Goal: Task Accomplishment & Management: Use online tool/utility

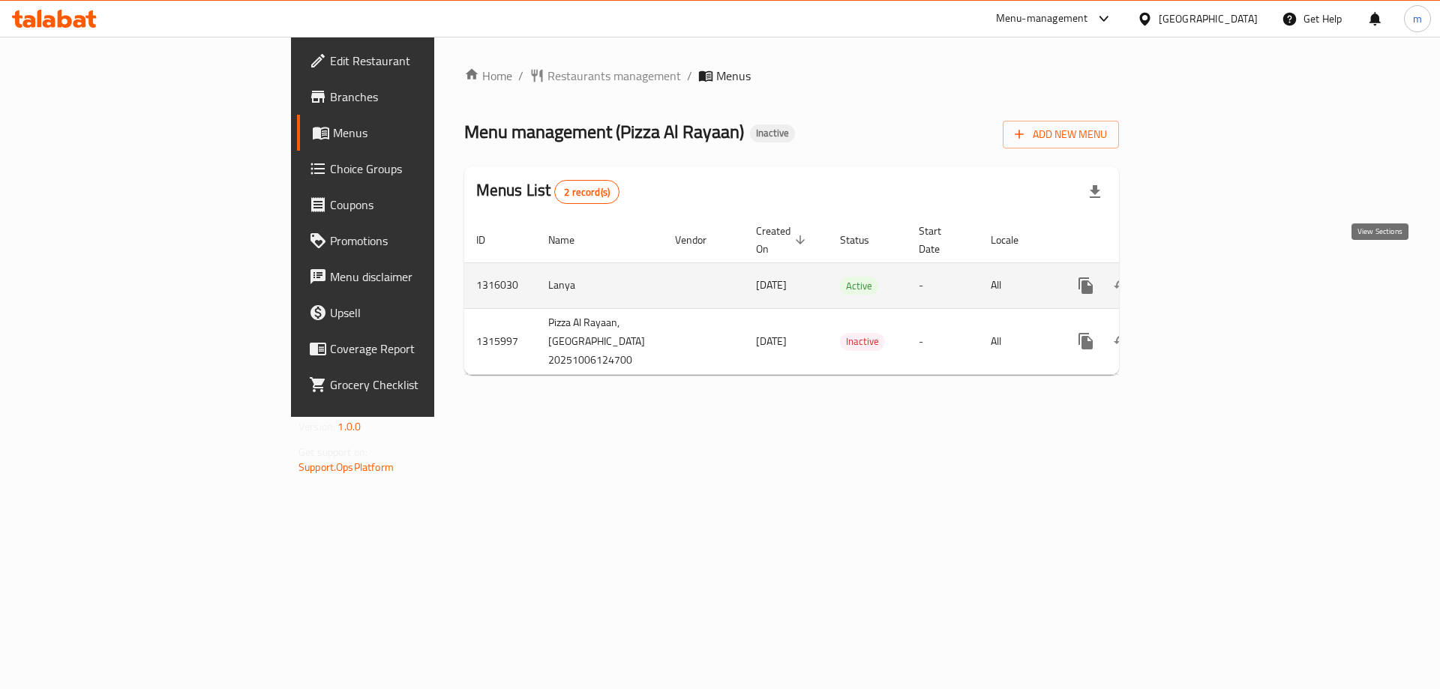
click at [1203, 277] on icon "enhanced table" at bounding box center [1194, 286] width 18 height 18
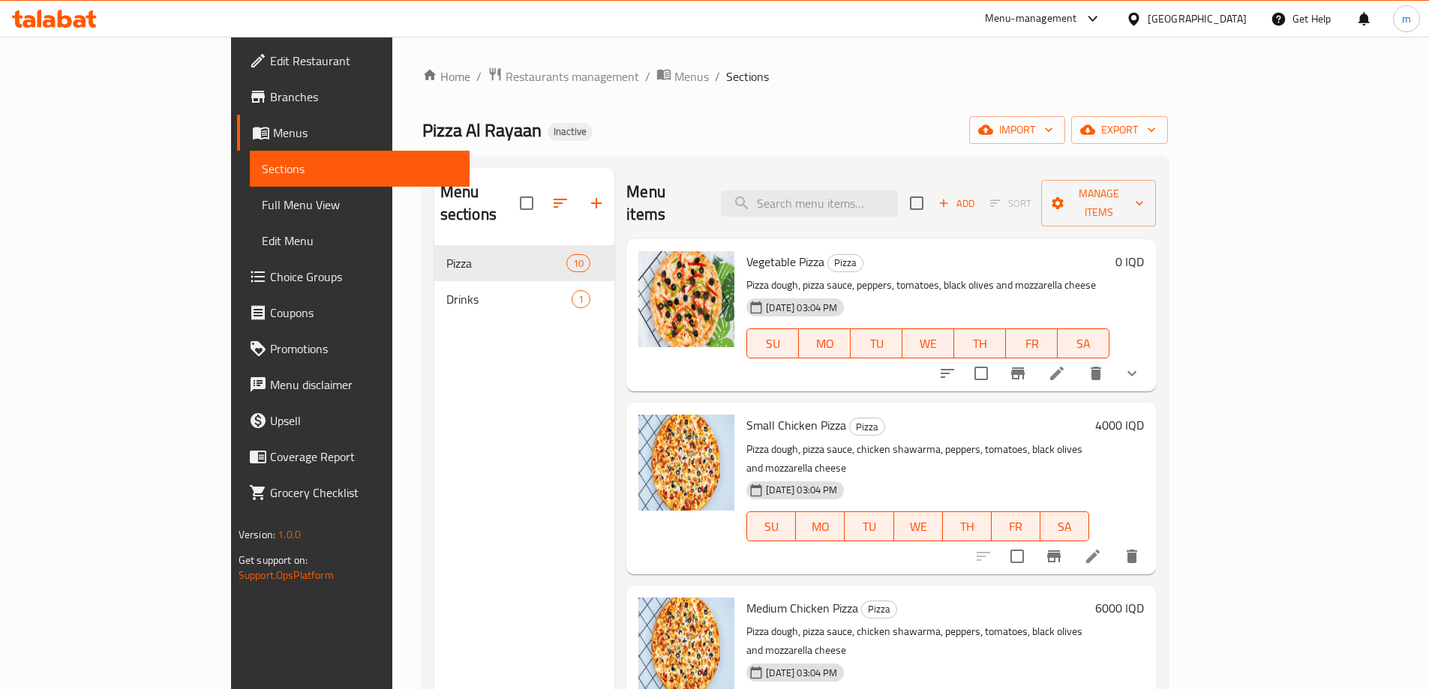
click at [262, 205] on span "Full Menu View" at bounding box center [360, 205] width 196 height 18
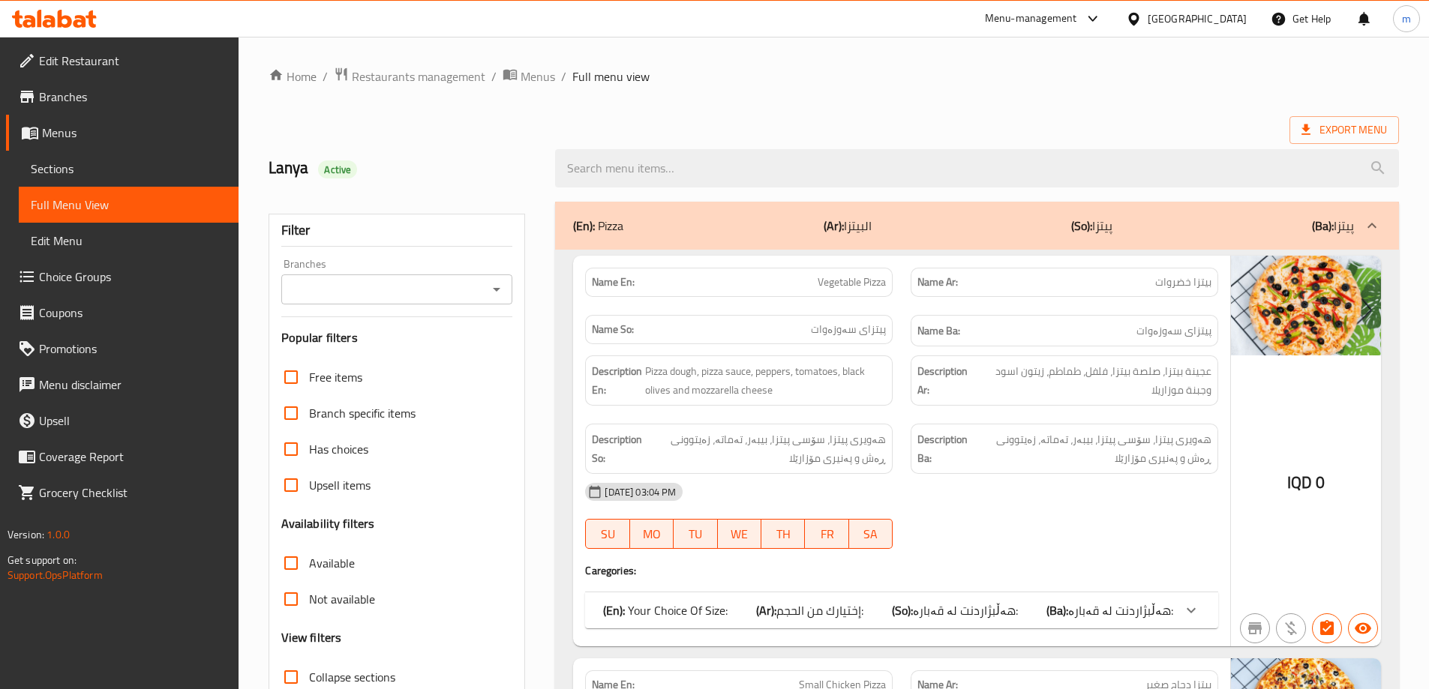
click at [339, 286] on input "Branches" at bounding box center [385, 289] width 198 height 21
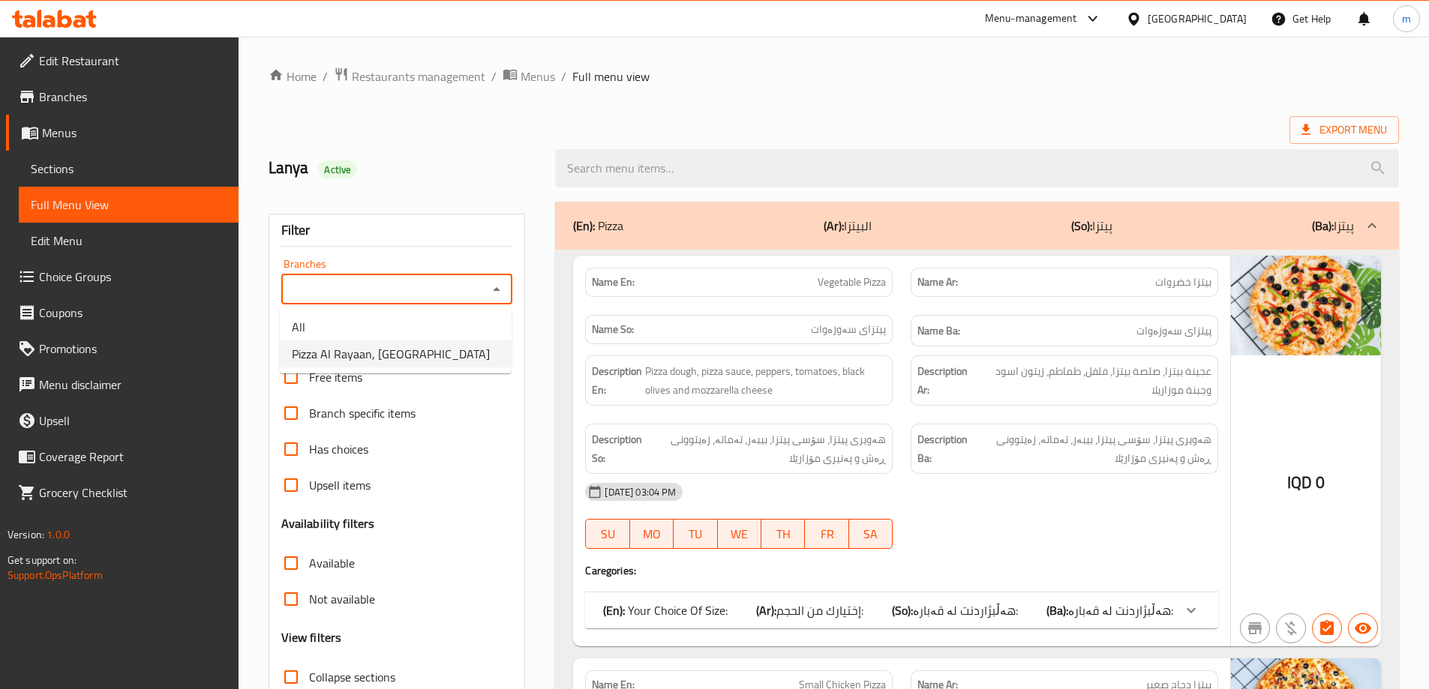
click at [332, 346] on span "Pizza Al Rayaan, [GEOGRAPHIC_DATA]" at bounding box center [391, 354] width 198 height 18
type input "Pizza Al Rayaan, [GEOGRAPHIC_DATA]"
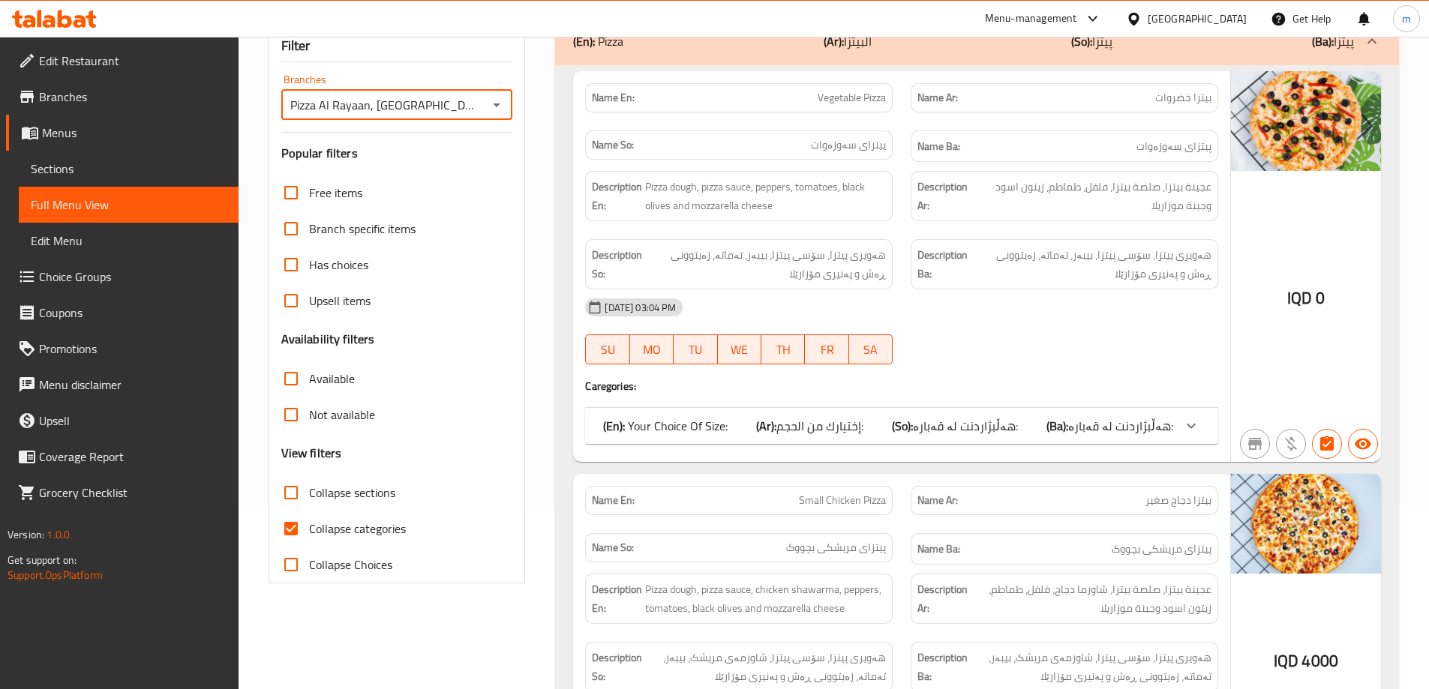
scroll to position [259, 0]
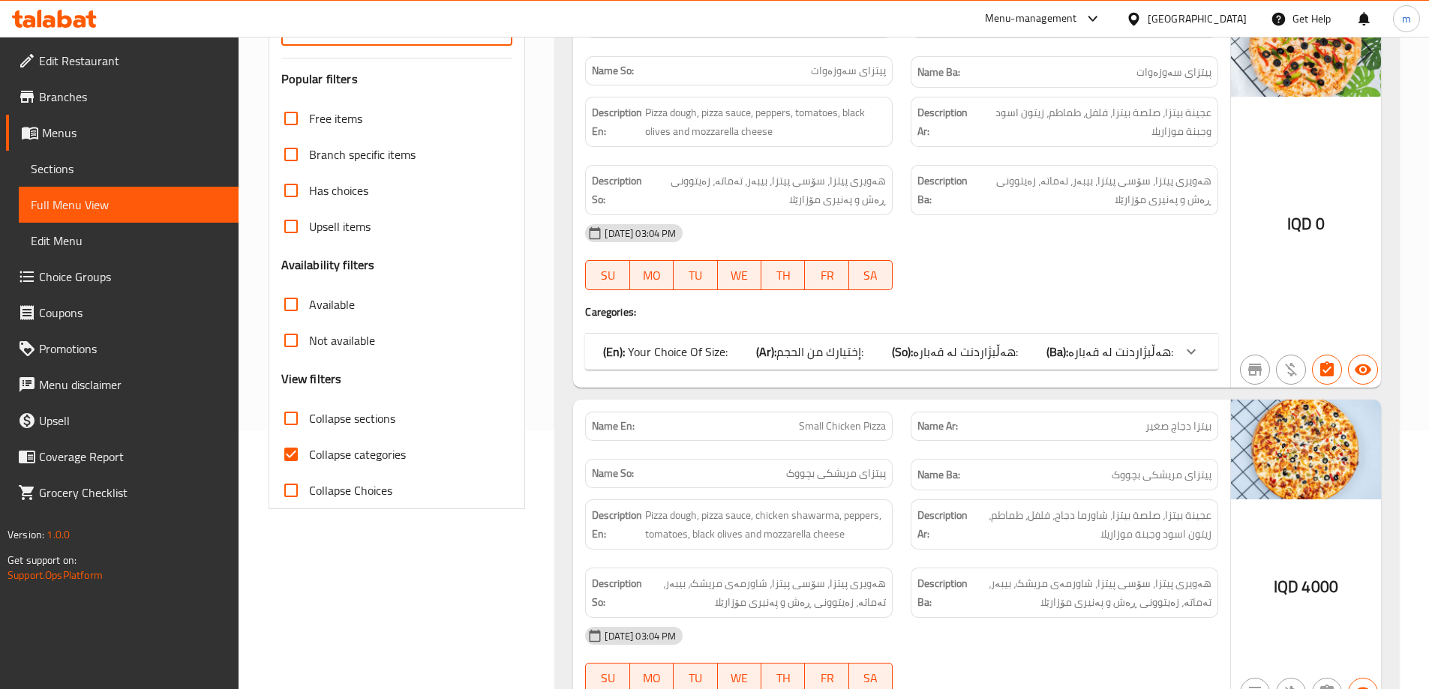
click at [341, 407] on label "Collapse sections" at bounding box center [334, 419] width 122 height 36
click at [309, 407] on input "Collapse sections" at bounding box center [291, 419] width 36 height 36
checkbox input "true"
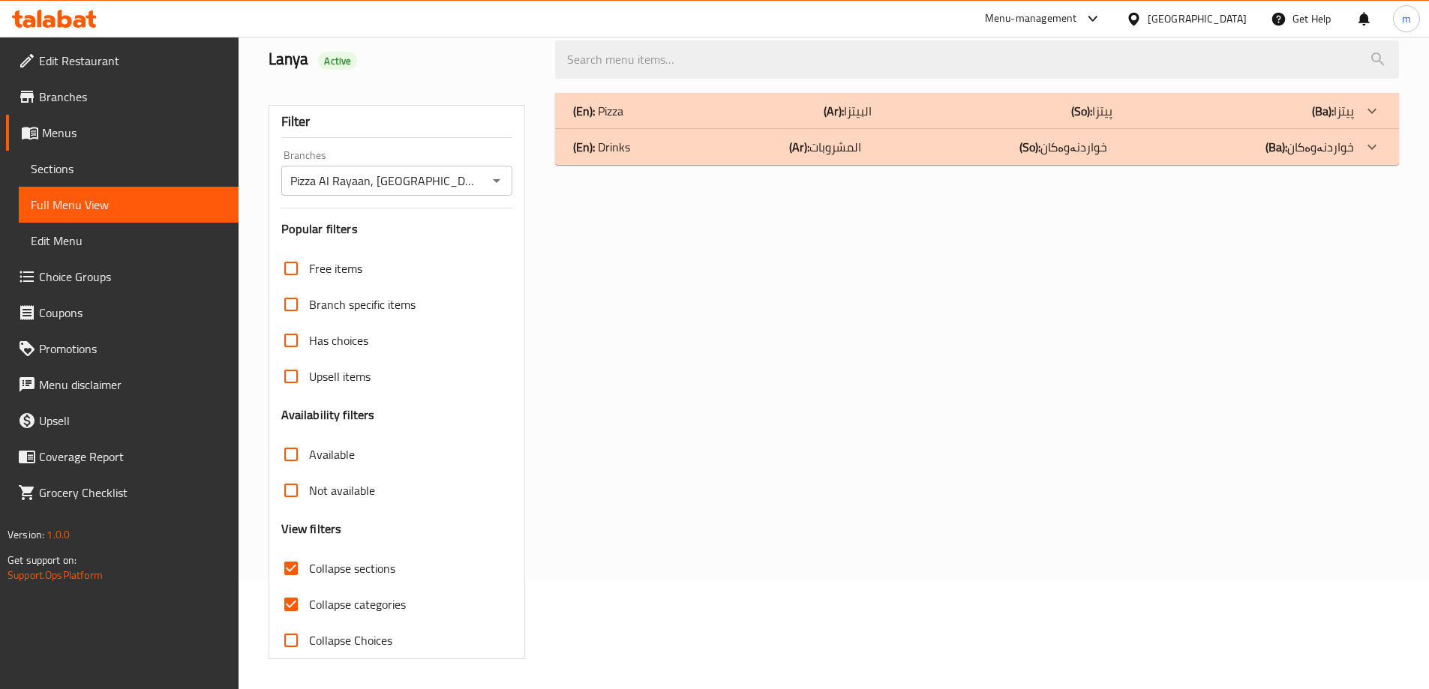
scroll to position [109, 0]
click at [380, 592] on label "Collapse categories" at bounding box center [339, 605] width 133 height 36
click at [309, 592] on input "Collapse categories" at bounding box center [291, 605] width 36 height 36
checkbox input "false"
click at [719, 120] on div "(En): Pizza (Ar): البيتزا (So): پیتزا (Ba): پیتزا" at bounding box center [977, 111] width 844 height 36
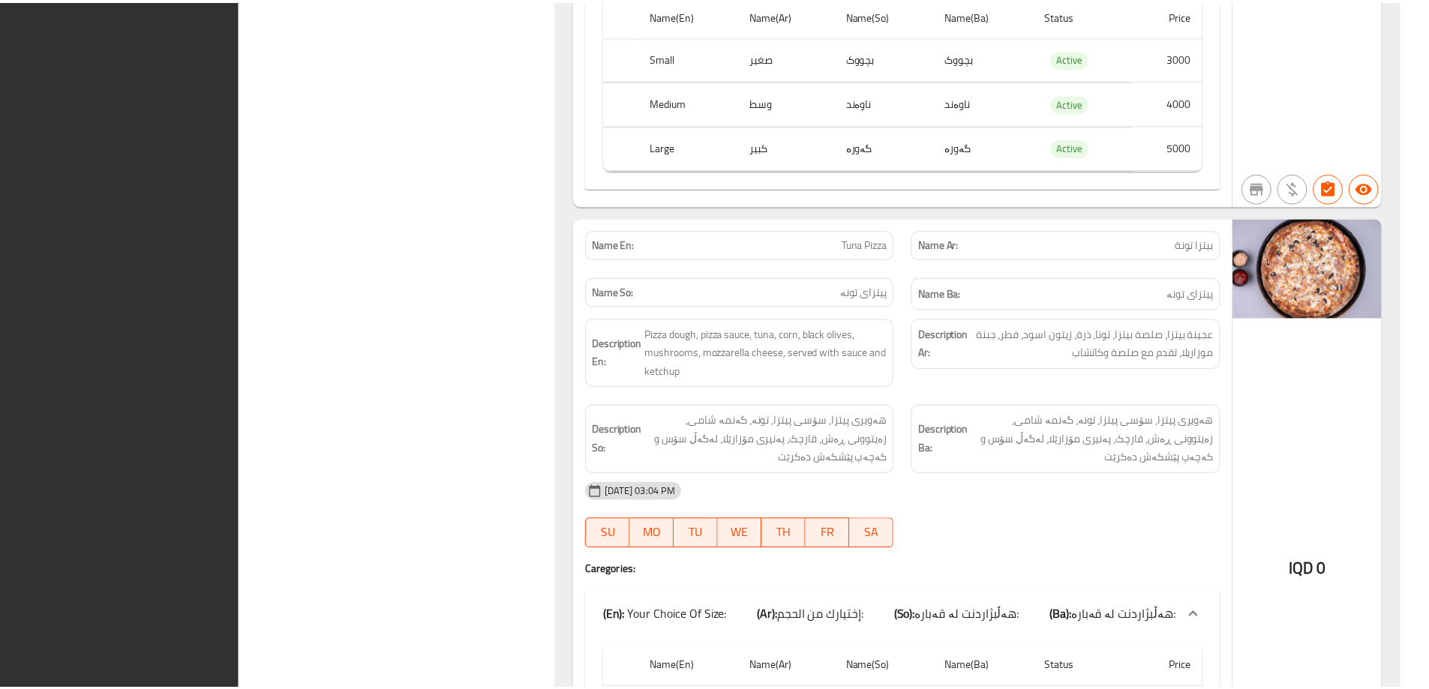
scroll to position [4047, 0]
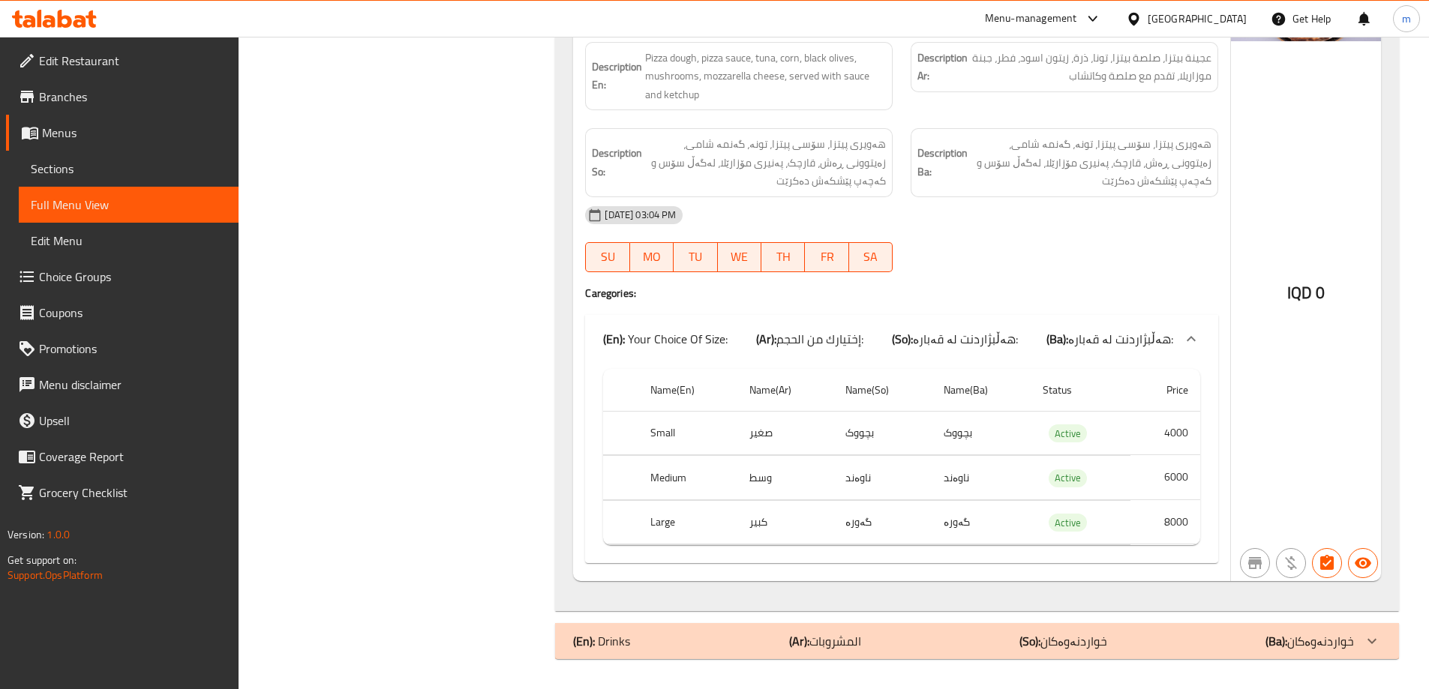
click at [81, 18] on icon at bounding box center [80, 21] width 13 height 13
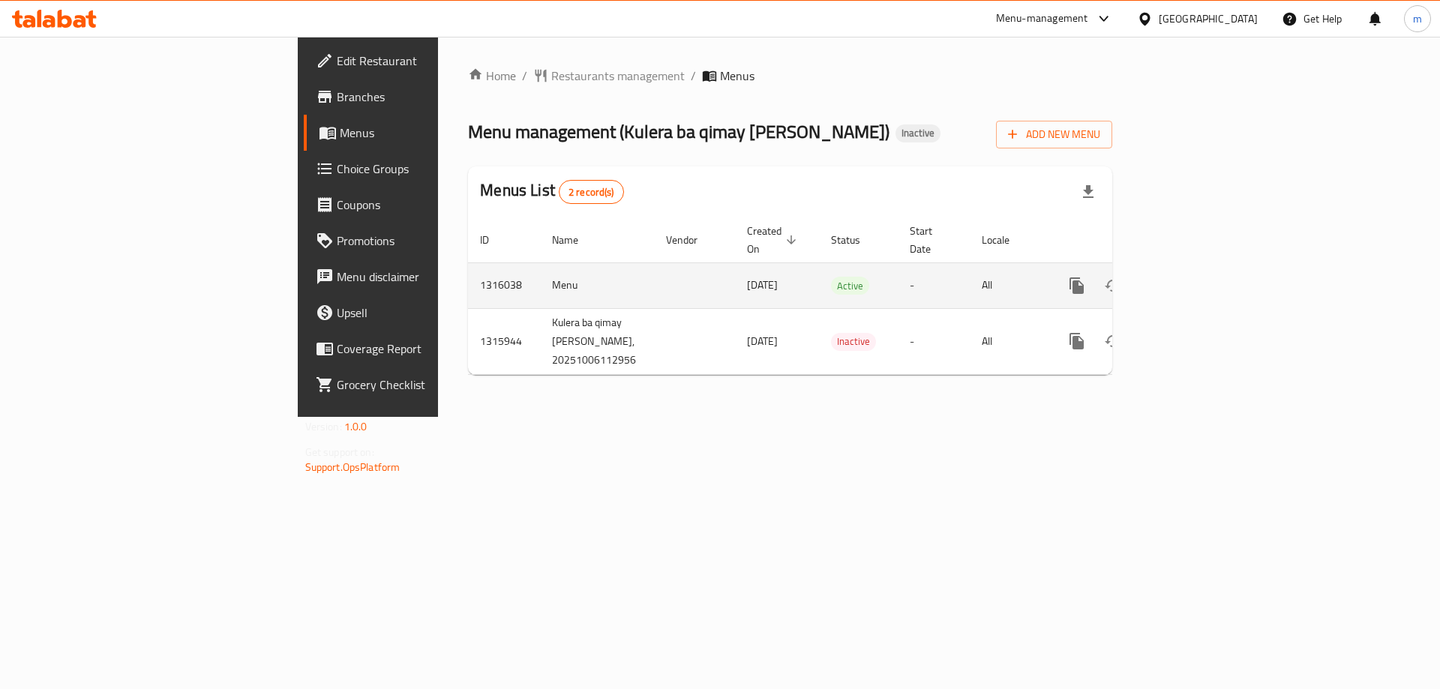
click at [1203, 271] on link "enhanced table" at bounding box center [1185, 286] width 36 height 36
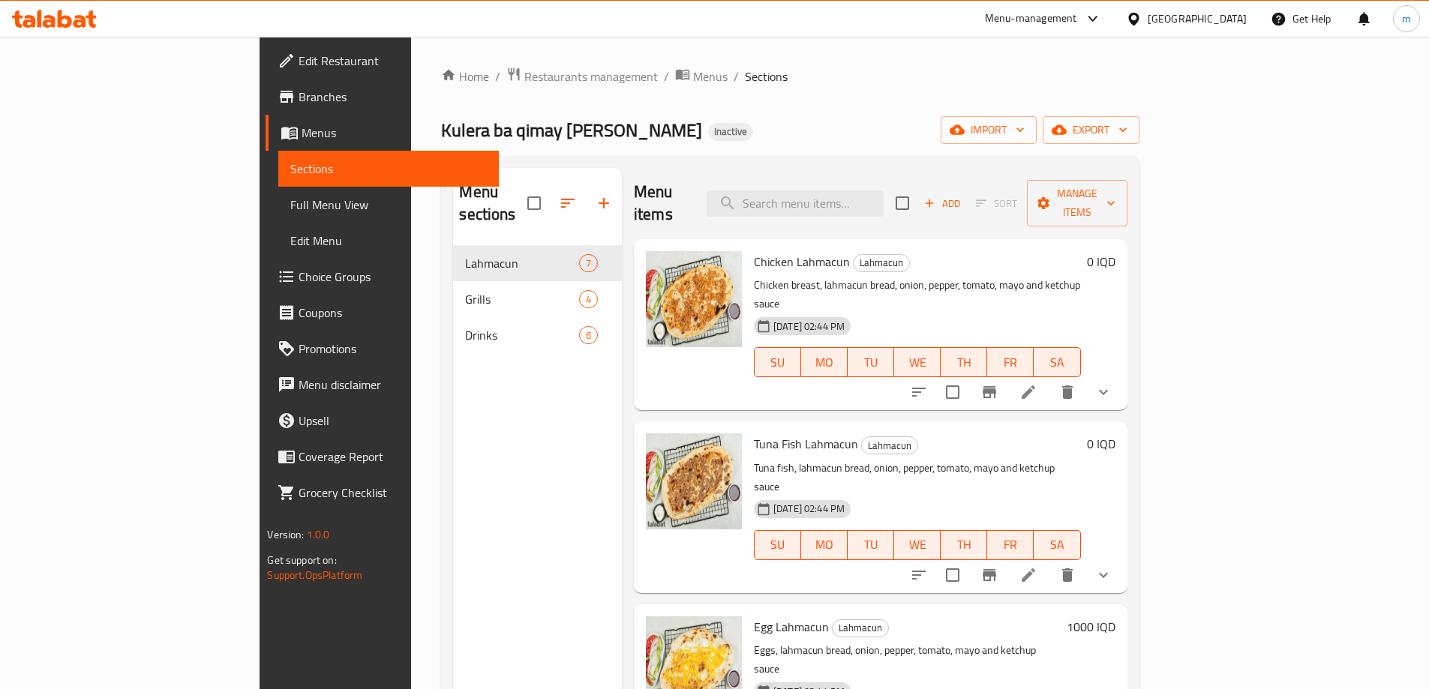
click at [278, 215] on link "Full Menu View" at bounding box center [388, 205] width 220 height 36
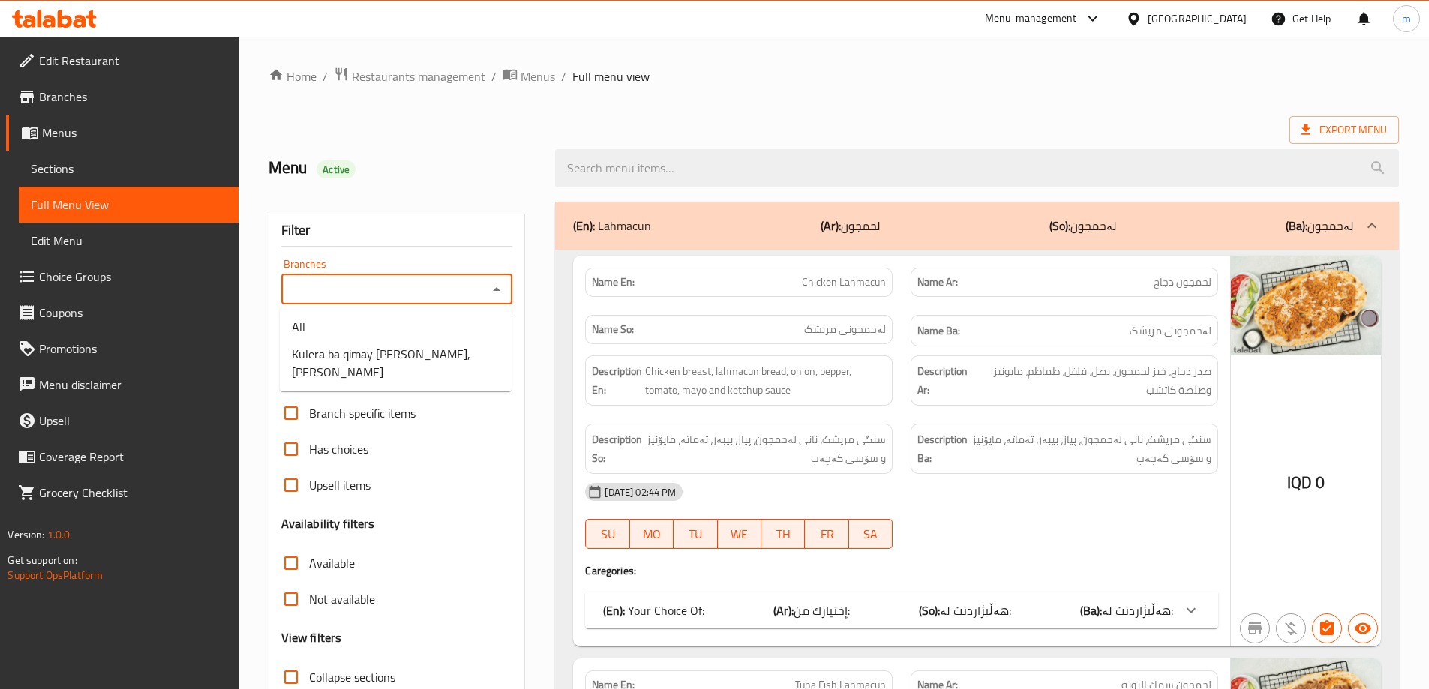
click at [401, 284] on input "Branches" at bounding box center [385, 289] width 198 height 21
click at [383, 341] on li "Kulera ba qimay Miri Soran, Ashti" at bounding box center [396, 363] width 232 height 45
type input "Kulera ba qimay Miri Soran, Ashti"
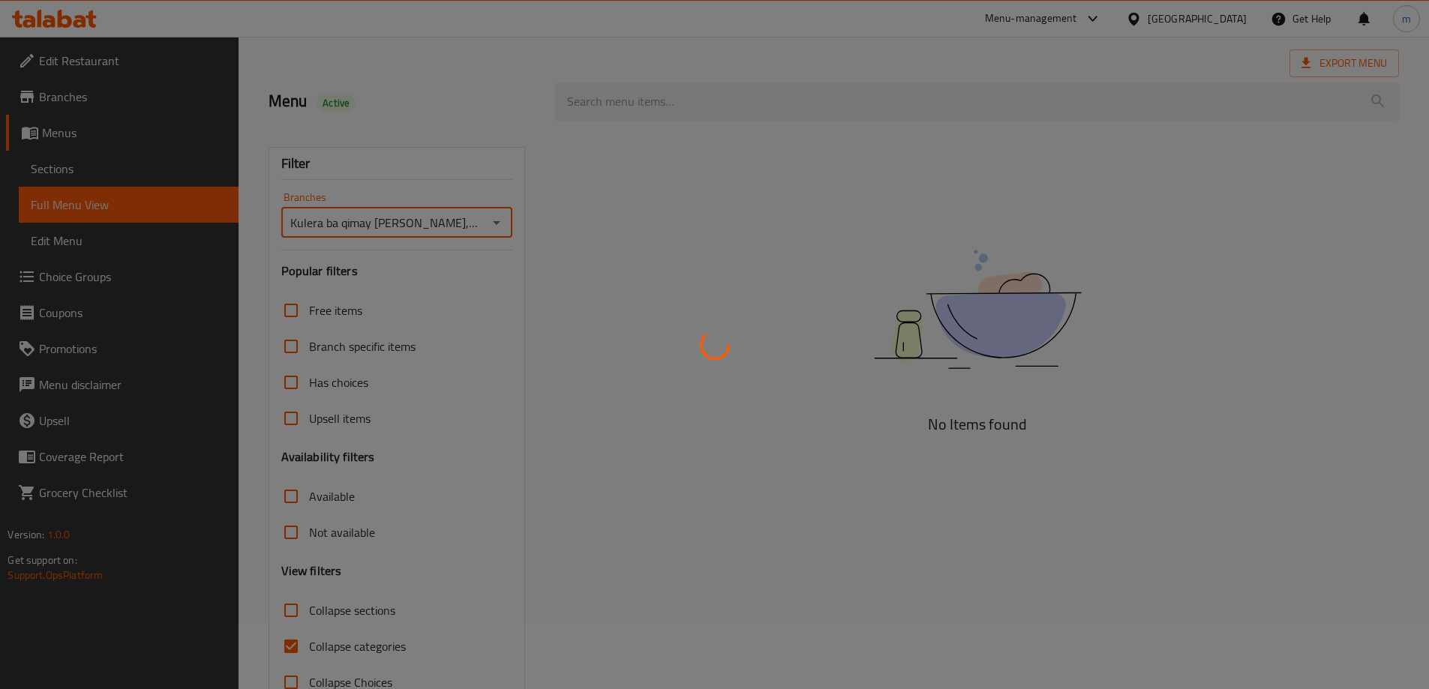
scroll to position [109, 0]
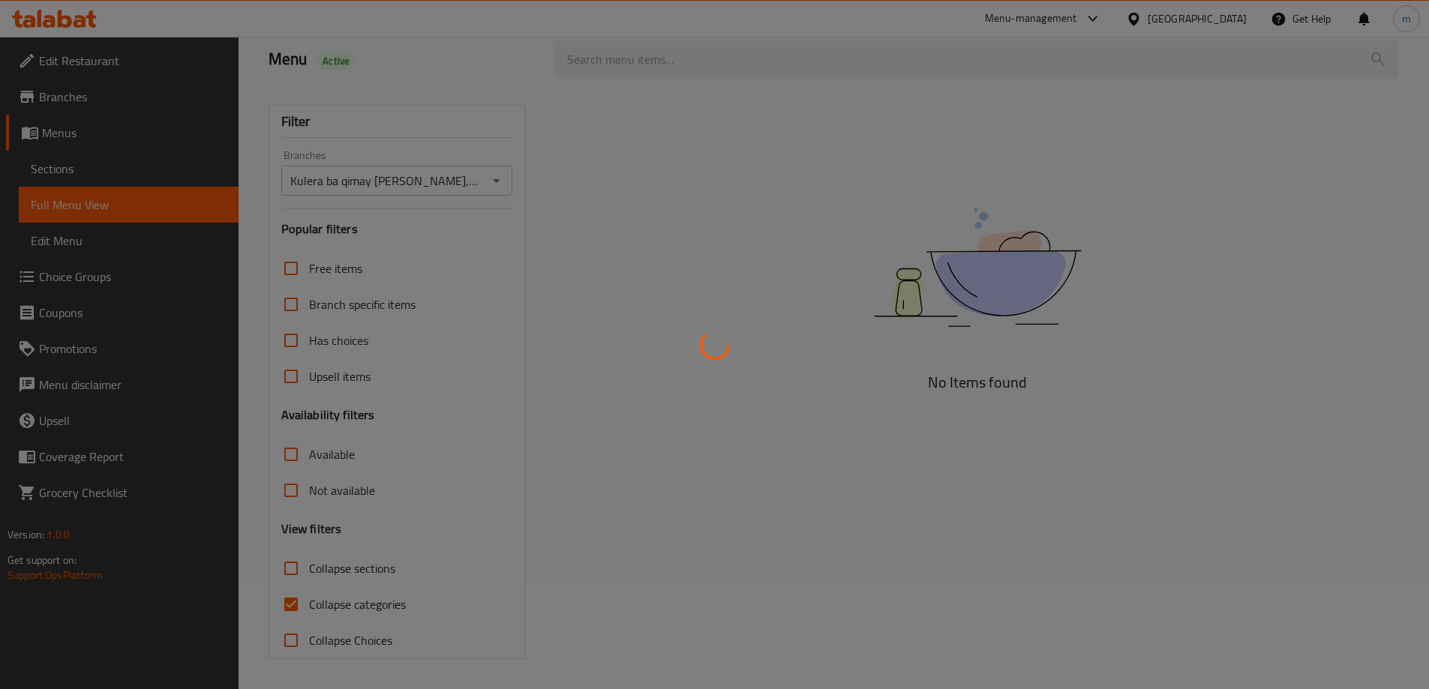
click at [350, 572] on div at bounding box center [714, 344] width 1429 height 689
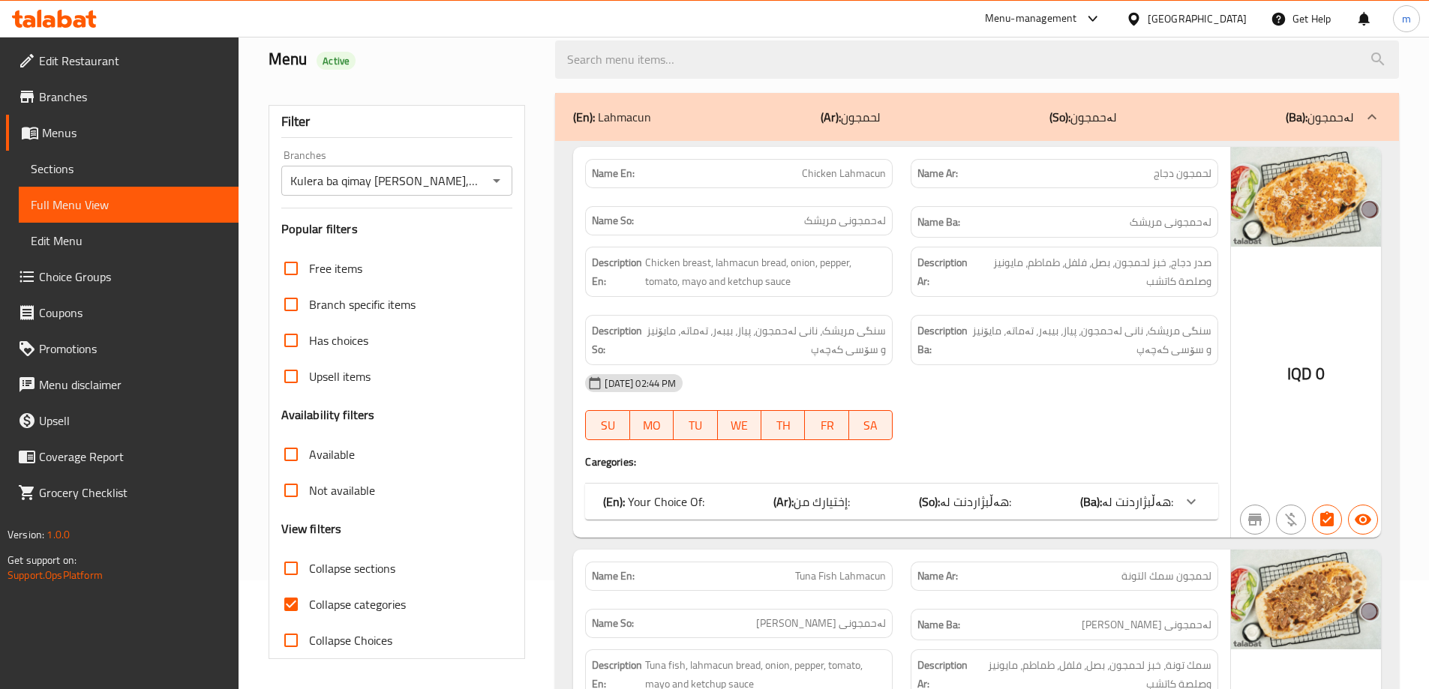
click at [288, 565] on input "Collapse sections" at bounding box center [291, 569] width 36 height 36
checkbox input "true"
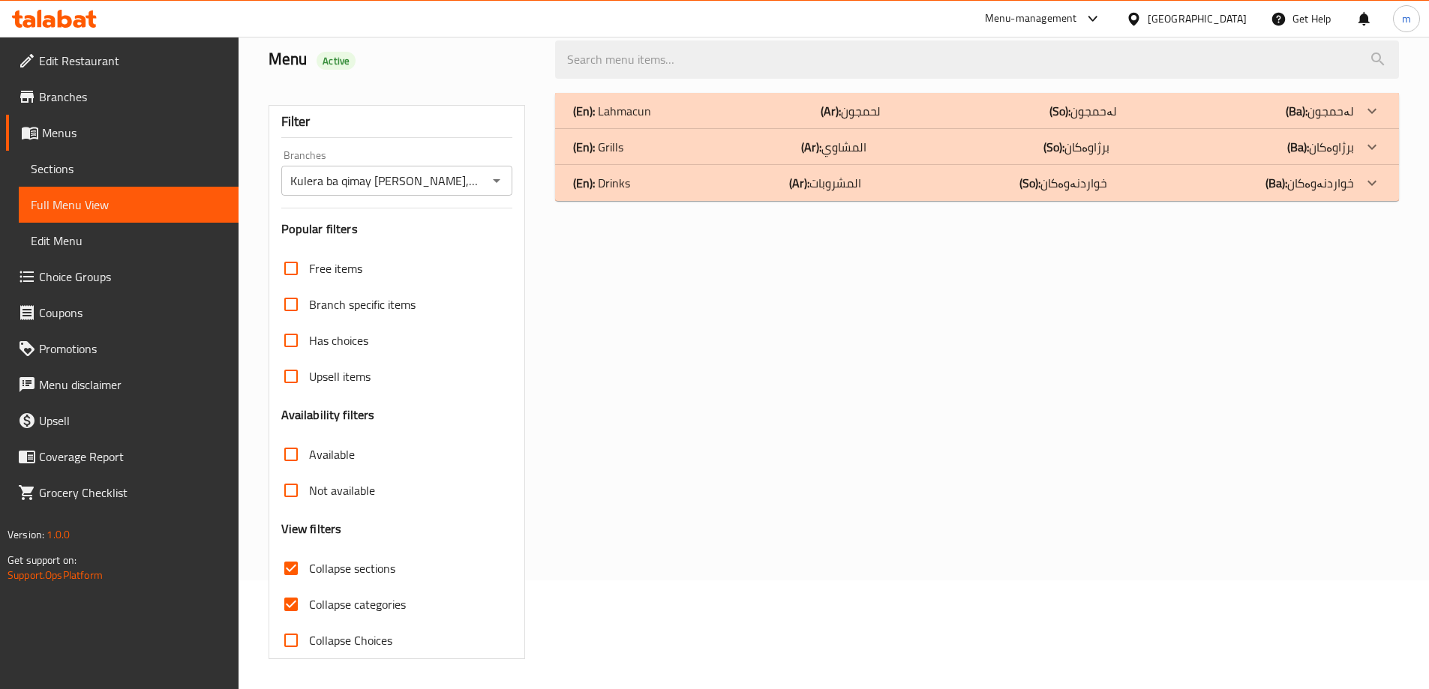
click at [809, 192] on b "(Ar):" at bounding box center [799, 183] width 20 height 23
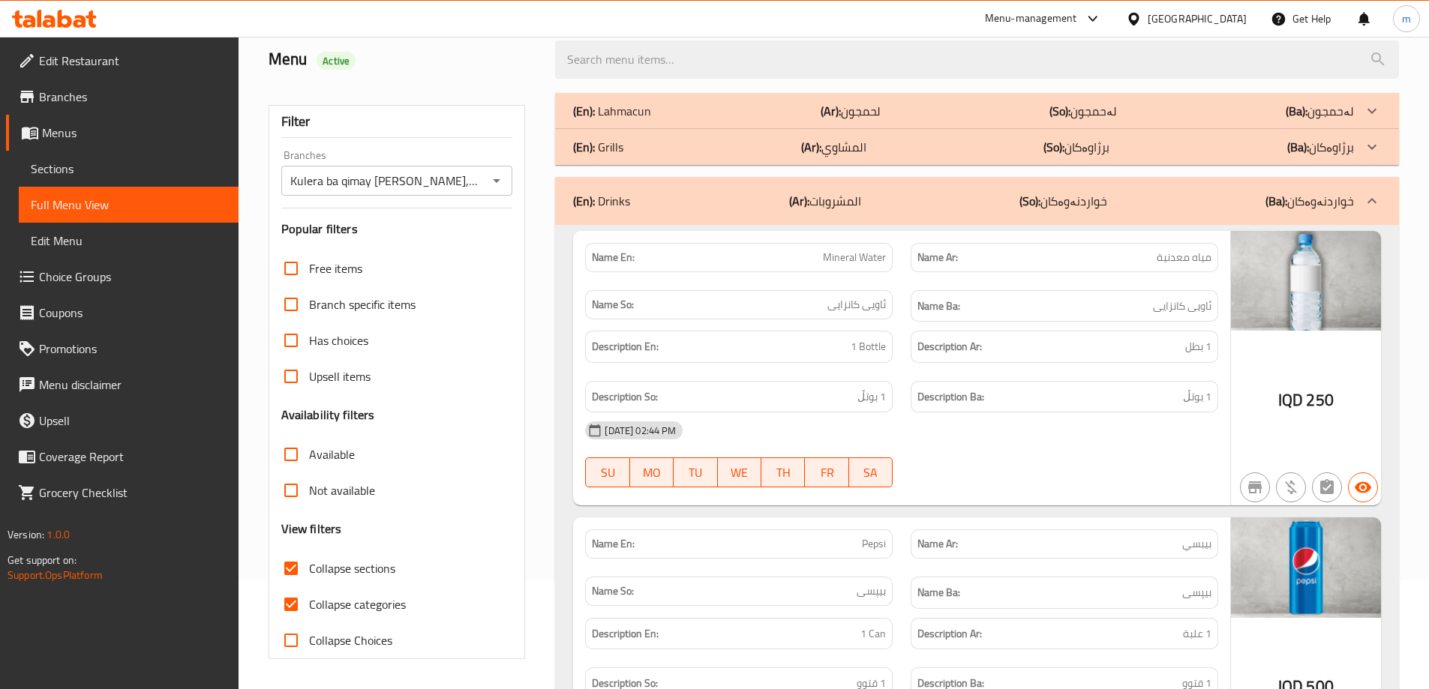
click at [807, 114] on div "(En): Lahmacun (Ar): لحمجون (So): لەحمجون (Ba): لەحمجون" at bounding box center [963, 111] width 781 height 18
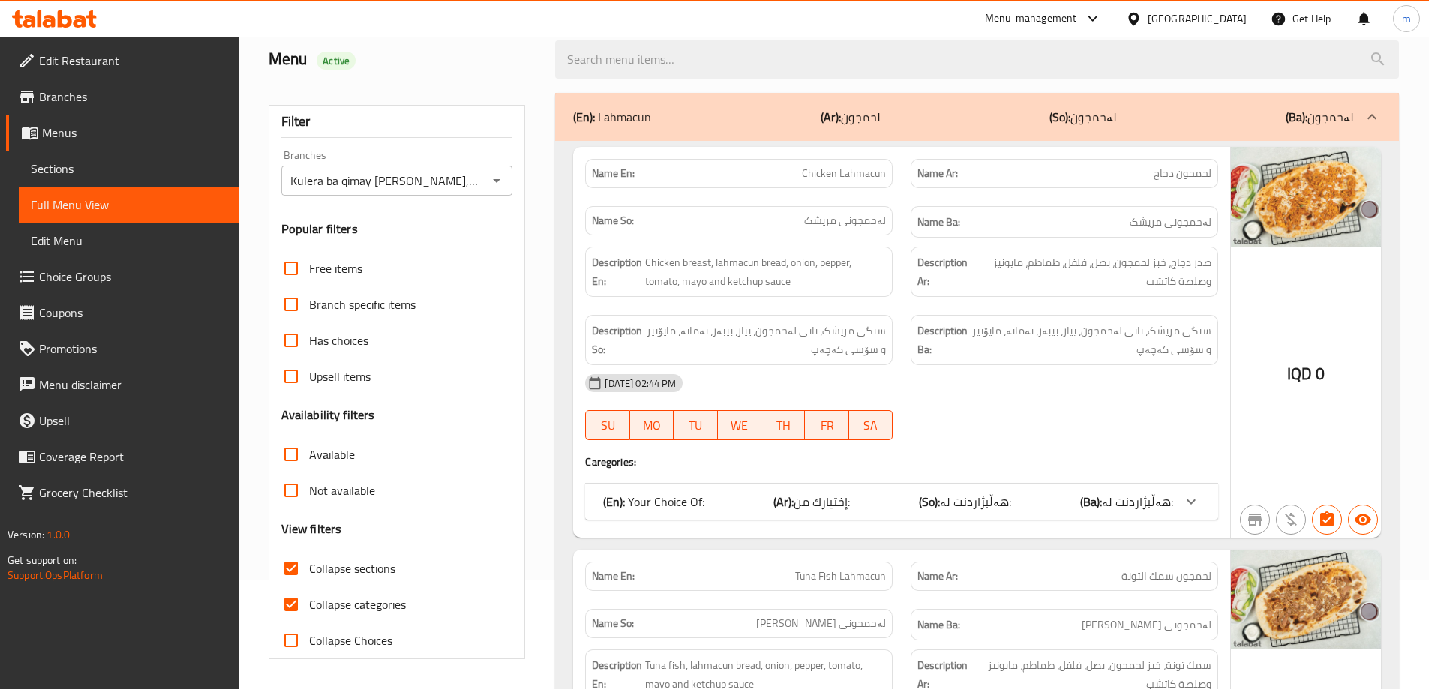
click at [353, 611] on span "Collapse categories" at bounding box center [357, 605] width 97 height 18
click at [309, 611] on input "Collapse categories" at bounding box center [291, 605] width 36 height 36
checkbox input "false"
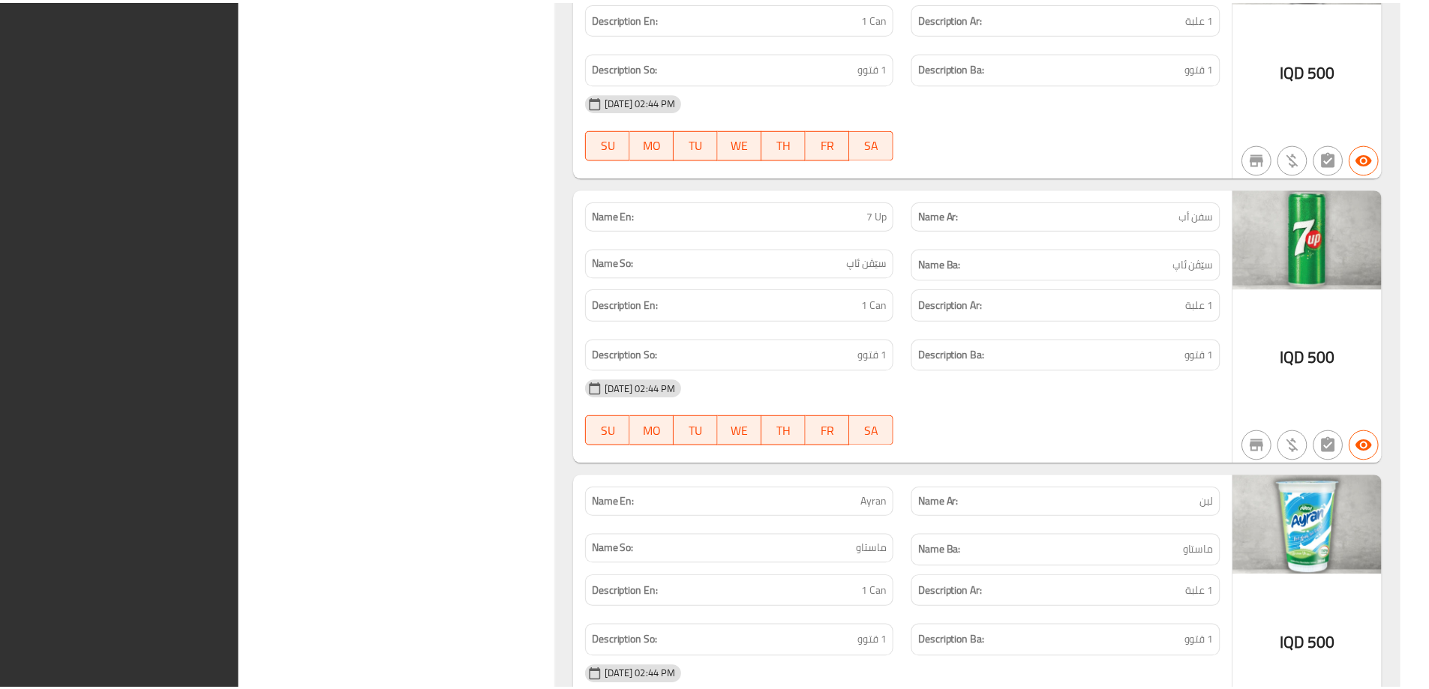
scroll to position [4430, 0]
